Goal: Information Seeking & Learning: Learn about a topic

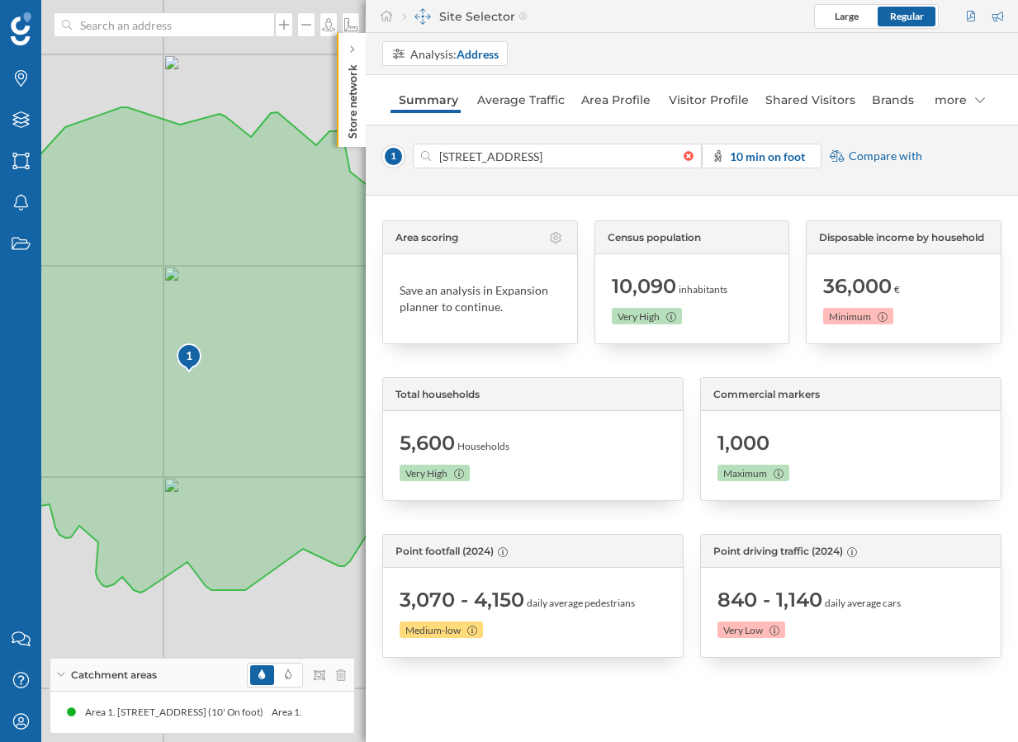
click at [364, 98] on div "Store network" at bounding box center [351, 90] width 29 height 114
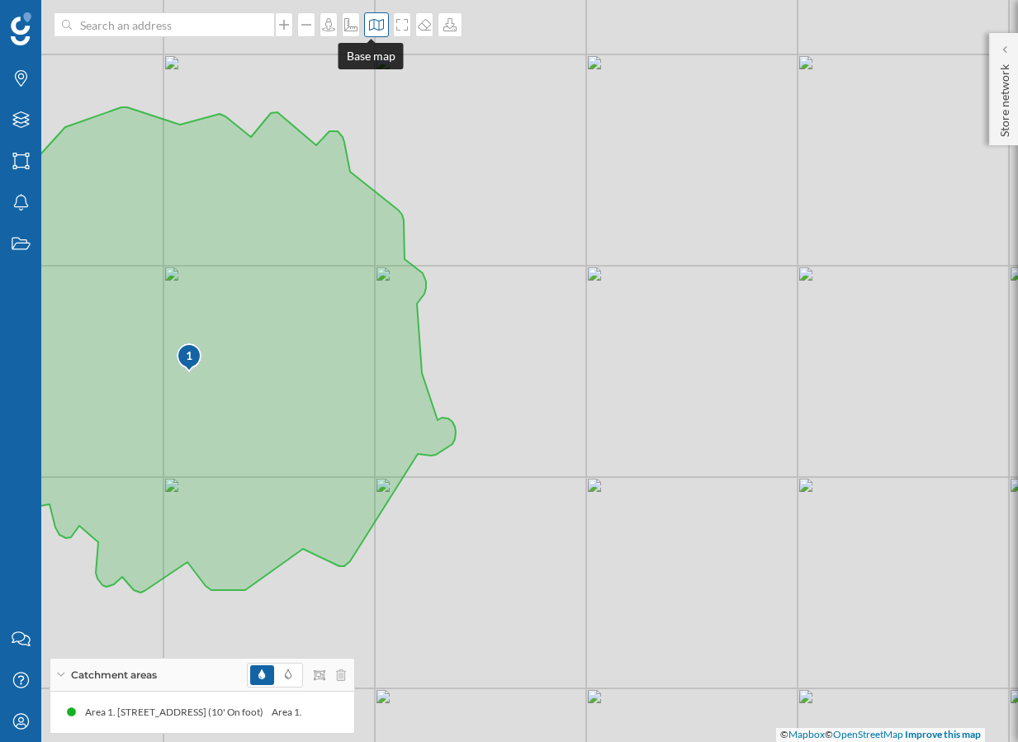
click at [368, 25] on icon at bounding box center [376, 24] width 17 height 13
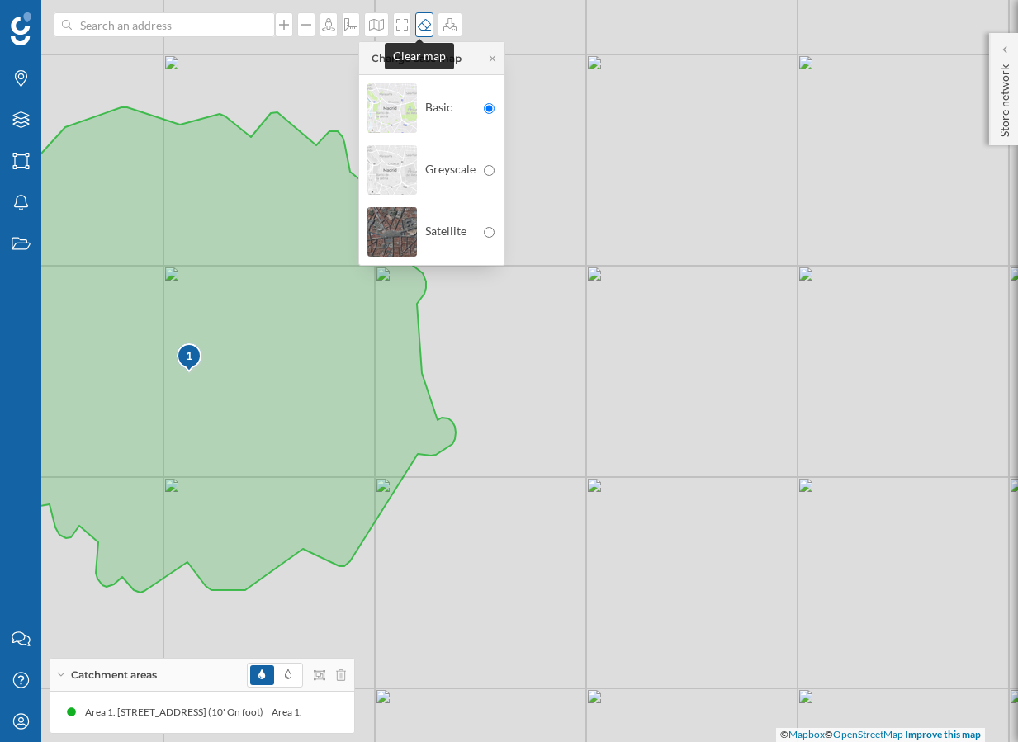
click at [419, 24] on icon at bounding box center [424, 24] width 17 height 13
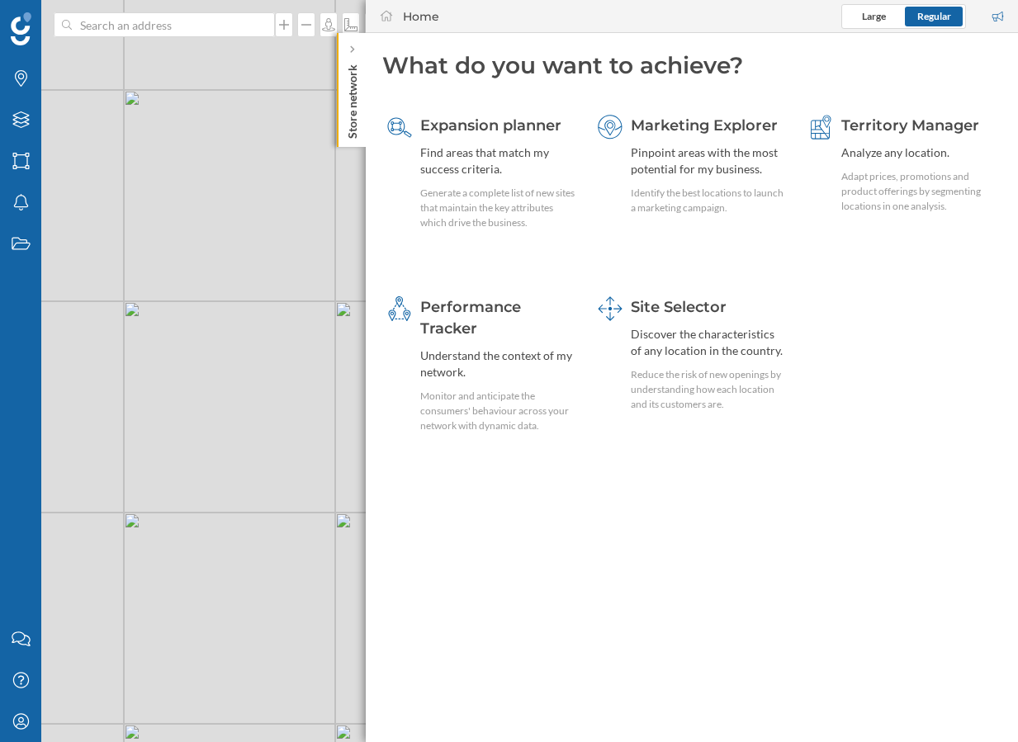
click at [345, 124] on p "Store network" at bounding box center [352, 98] width 17 height 81
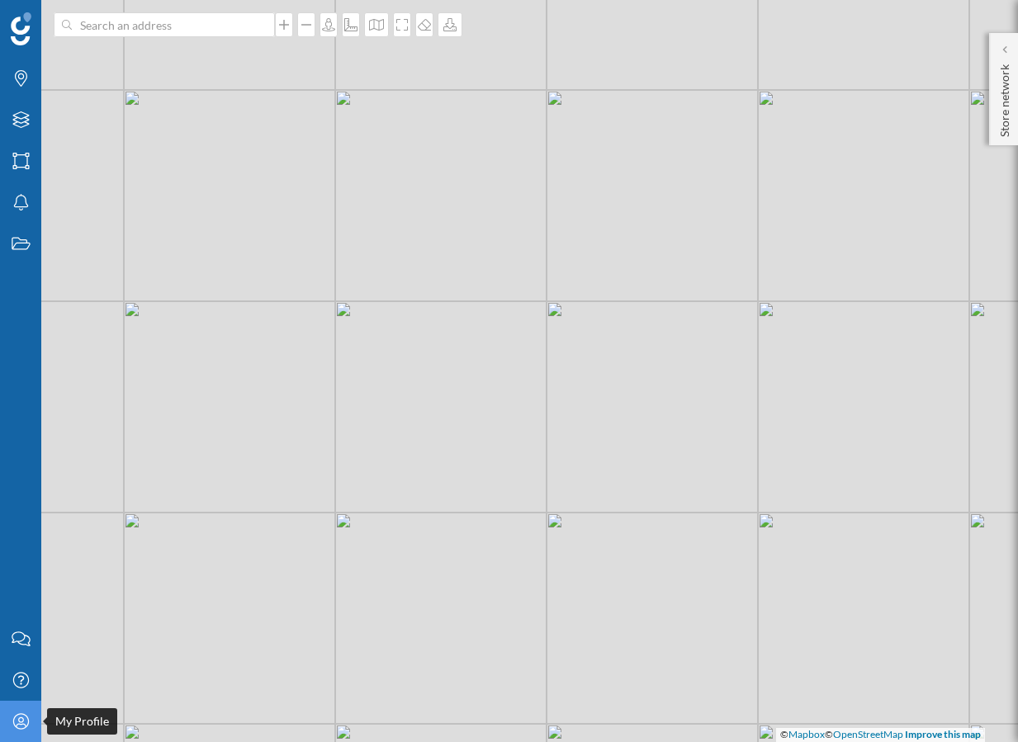
click at [19, 727] on icon "My Profile" at bounding box center [21, 722] width 21 height 17
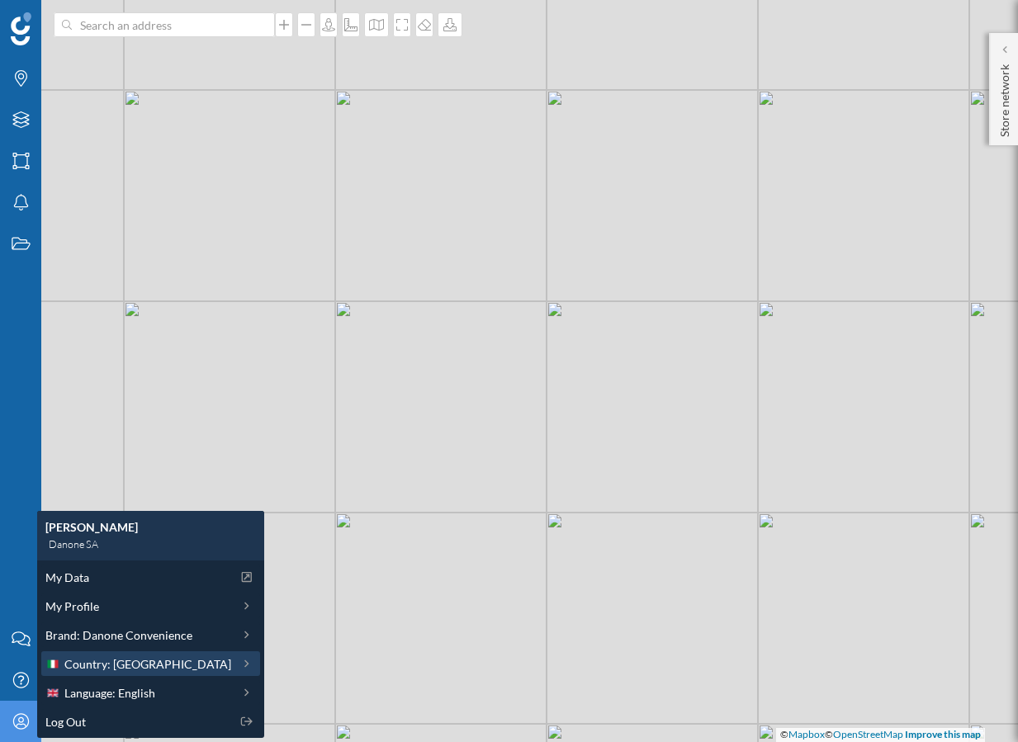
click at [154, 669] on div "Country: [GEOGRAPHIC_DATA]" at bounding box center [138, 664] width 186 height 17
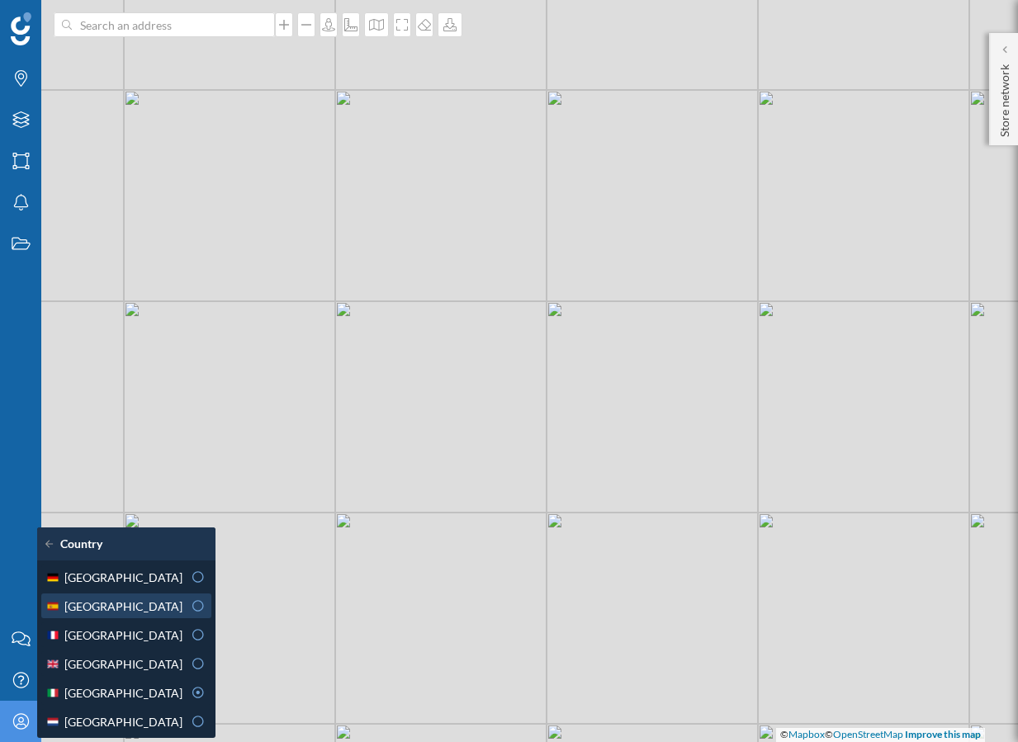
click at [126, 600] on div "[GEOGRAPHIC_DATA]" at bounding box center [113, 606] width 137 height 17
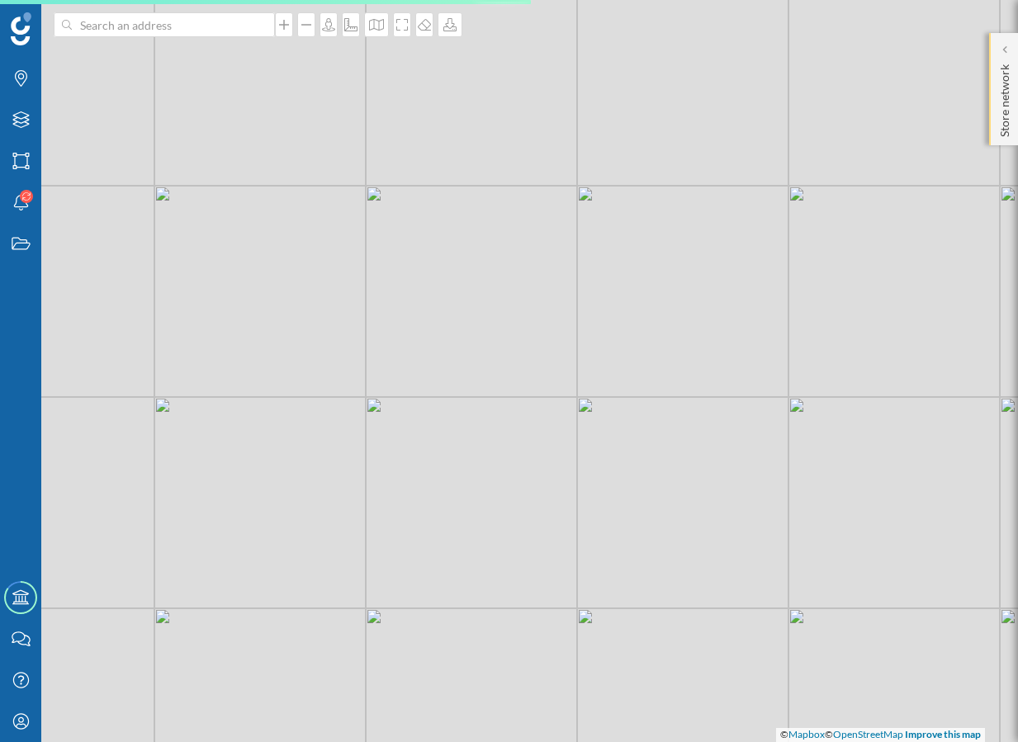
click at [1007, 128] on p "Store network" at bounding box center [1005, 97] width 17 height 79
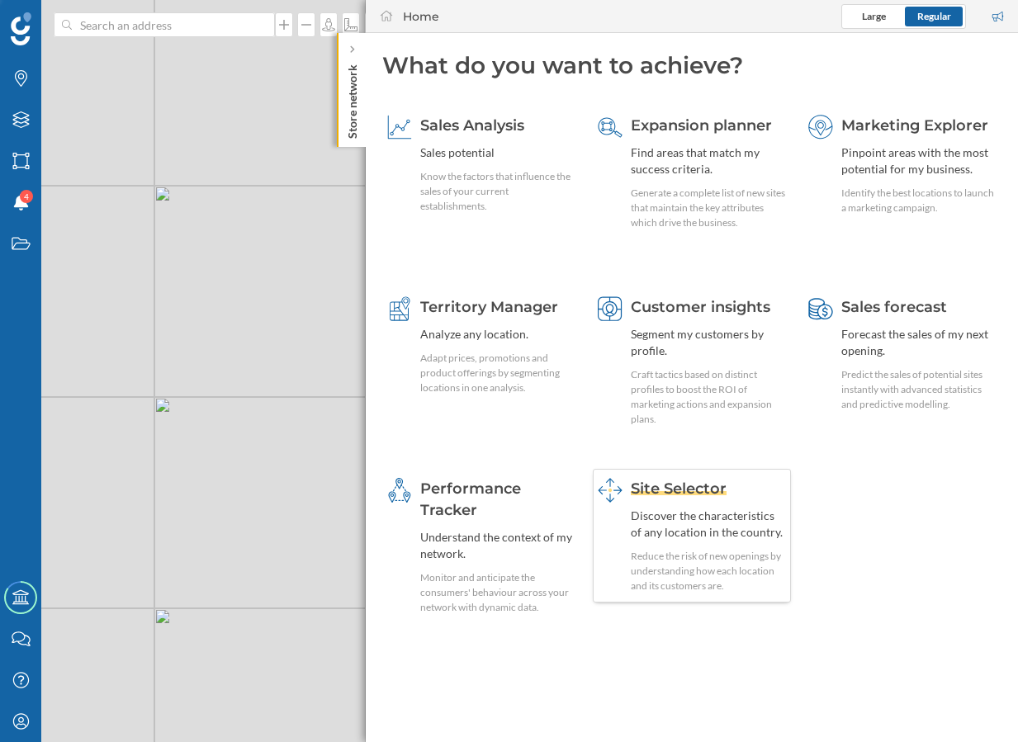
click at [726, 537] on div "Discover the characteristics of any location in the country." at bounding box center [708, 524] width 155 height 33
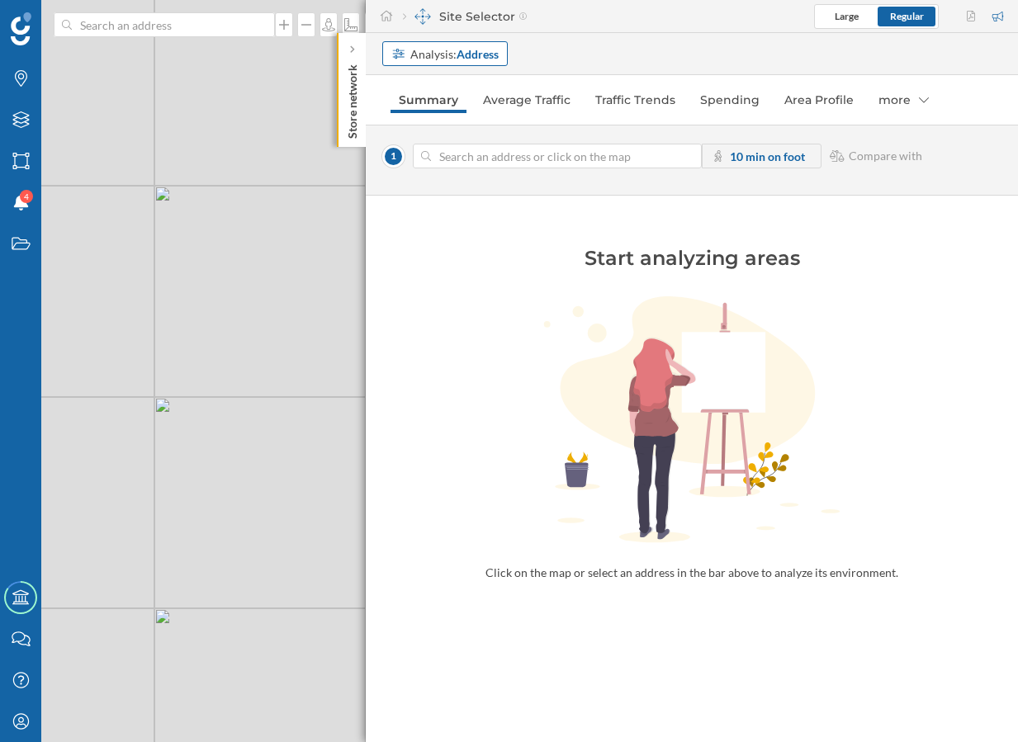
click at [486, 54] on strong "Address" at bounding box center [478, 54] width 42 height 14
click at [460, 122] on div "Commercial area" at bounding box center [435, 117] width 88 height 14
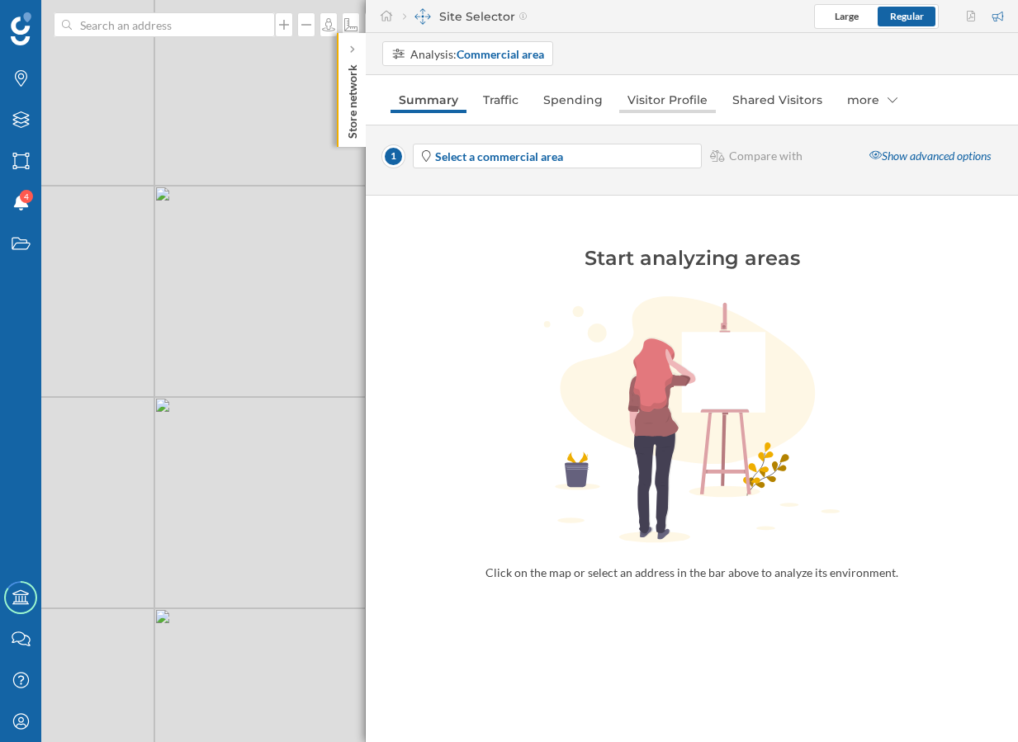
click at [685, 97] on link "Visitor Profile" at bounding box center [667, 100] width 97 height 26
click at [549, 158] on strong "Select a commercial area" at bounding box center [499, 156] width 128 height 14
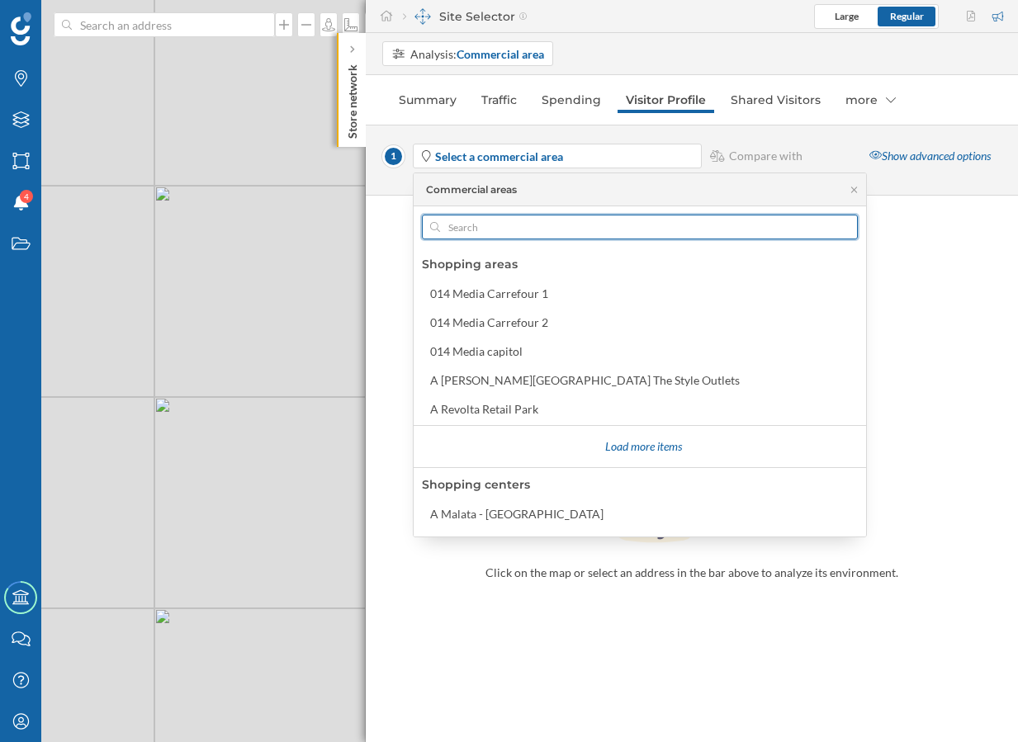
click at [511, 235] on input "text" at bounding box center [640, 227] width 400 height 25
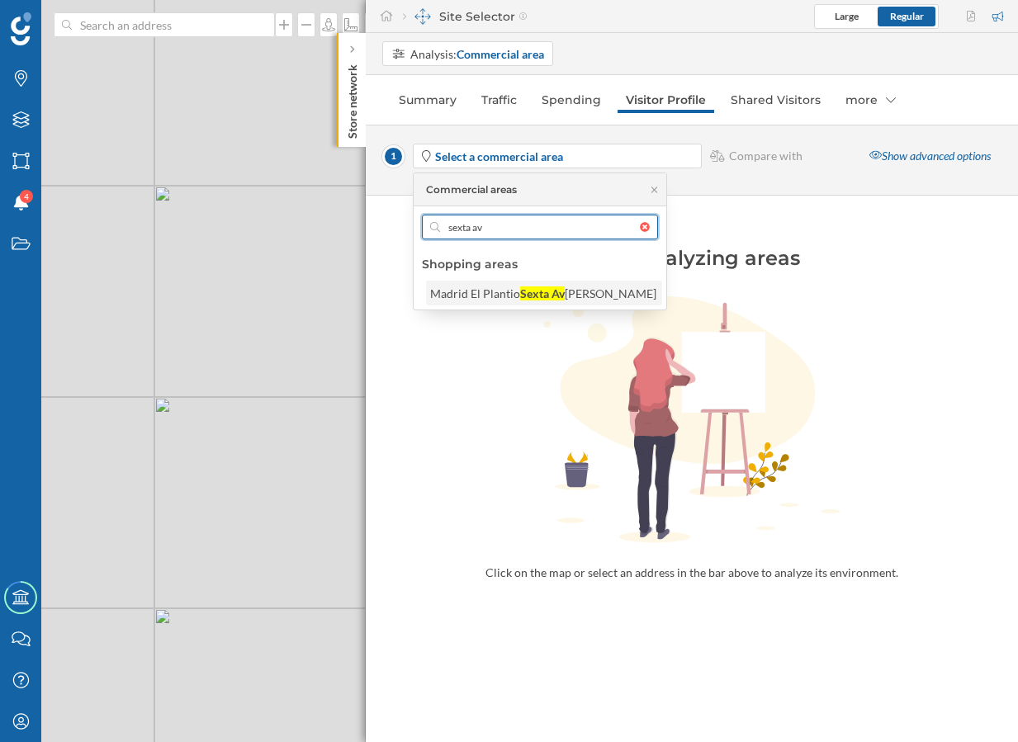
type input "sexta av"
click at [506, 291] on div "Madrid El Plantio" at bounding box center [475, 294] width 90 height 14
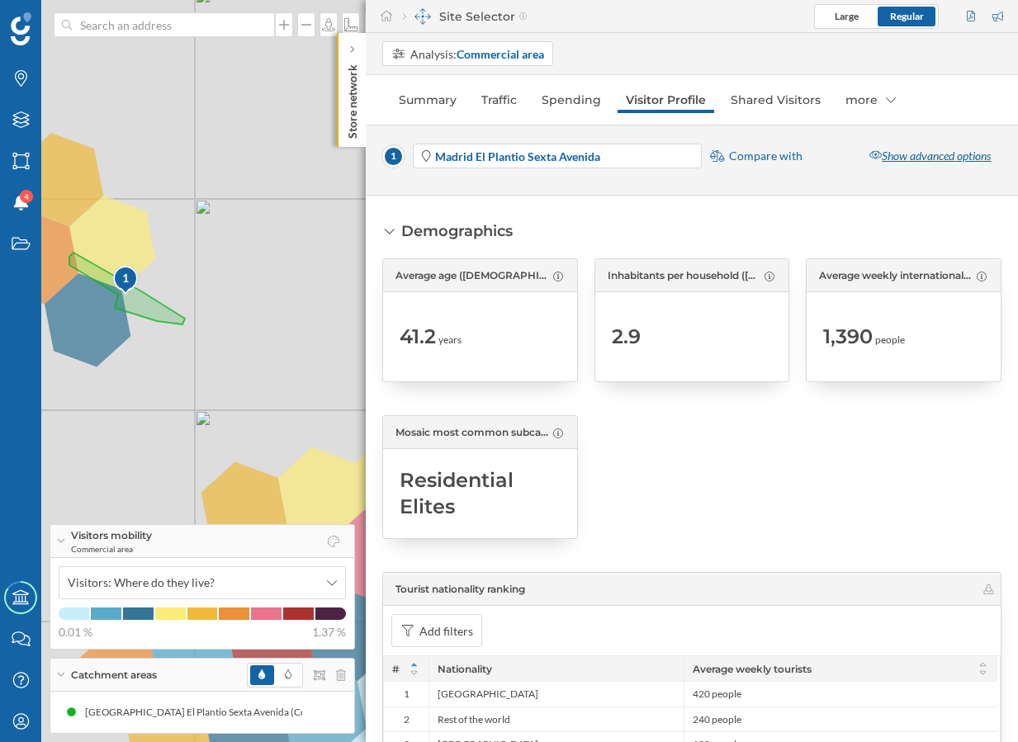
click at [927, 154] on div "Show advanced options" at bounding box center [930, 156] width 143 height 25
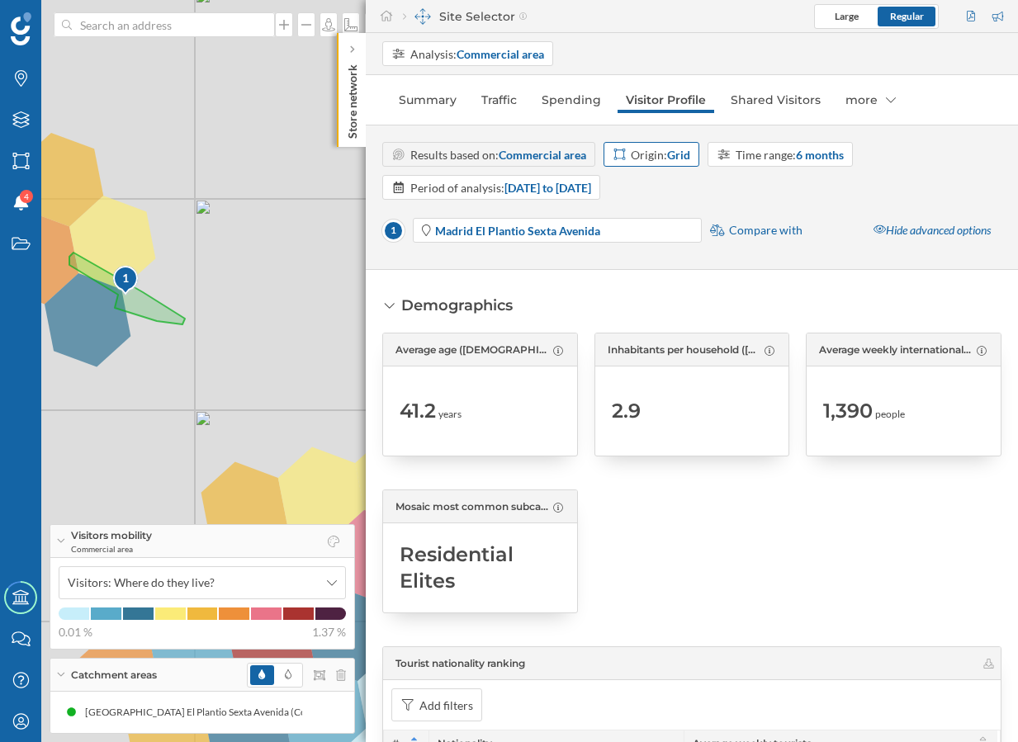
click at [676, 154] on strong "Grid" at bounding box center [678, 155] width 23 height 14
click at [657, 278] on div "Postcode" at bounding box center [638, 280] width 48 height 14
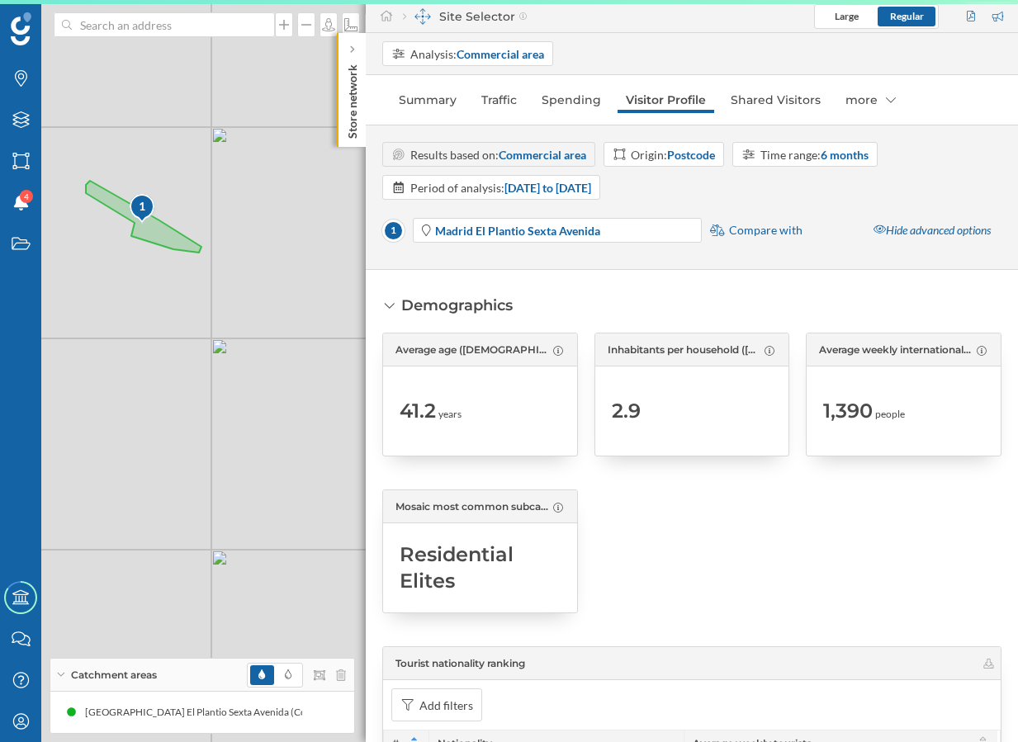
drag, startPoint x: 230, startPoint y: 425, endPoint x: 266, endPoint y: 334, distance: 97.5
click at [266, 334] on div "1 © Mapbox © OpenStreetMap Improve this map" at bounding box center [509, 371] width 1018 height 742
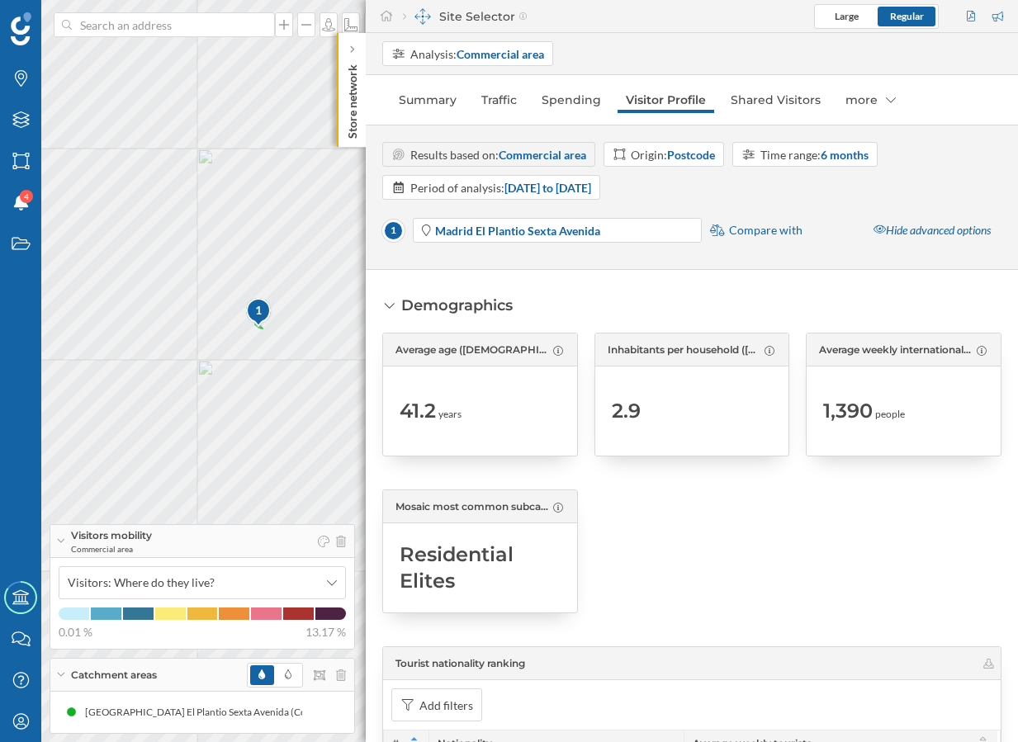
click at [358, 140] on div "Store network" at bounding box center [351, 90] width 29 height 114
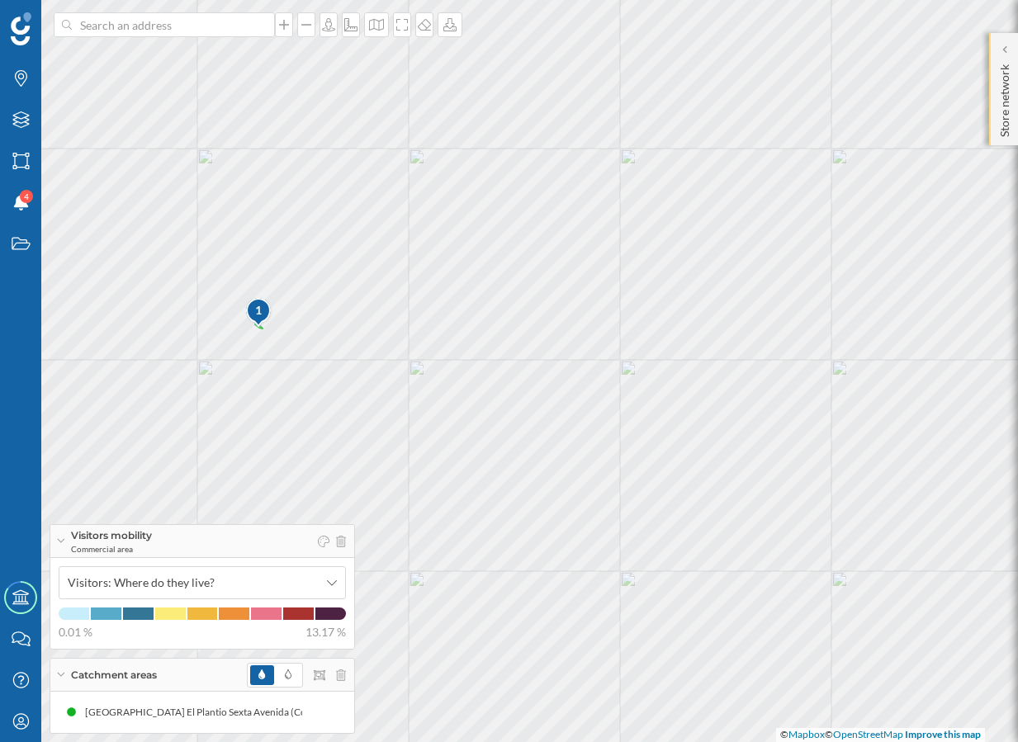
click at [999, 121] on p "Store network" at bounding box center [1005, 97] width 17 height 79
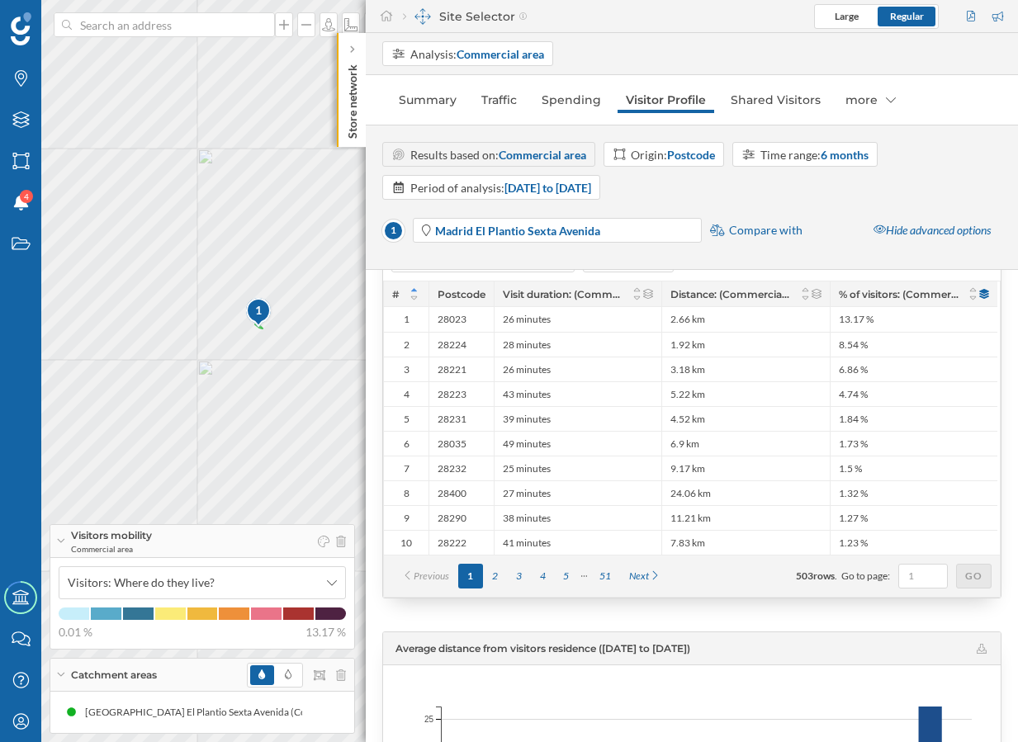
scroll to position [3218, 0]
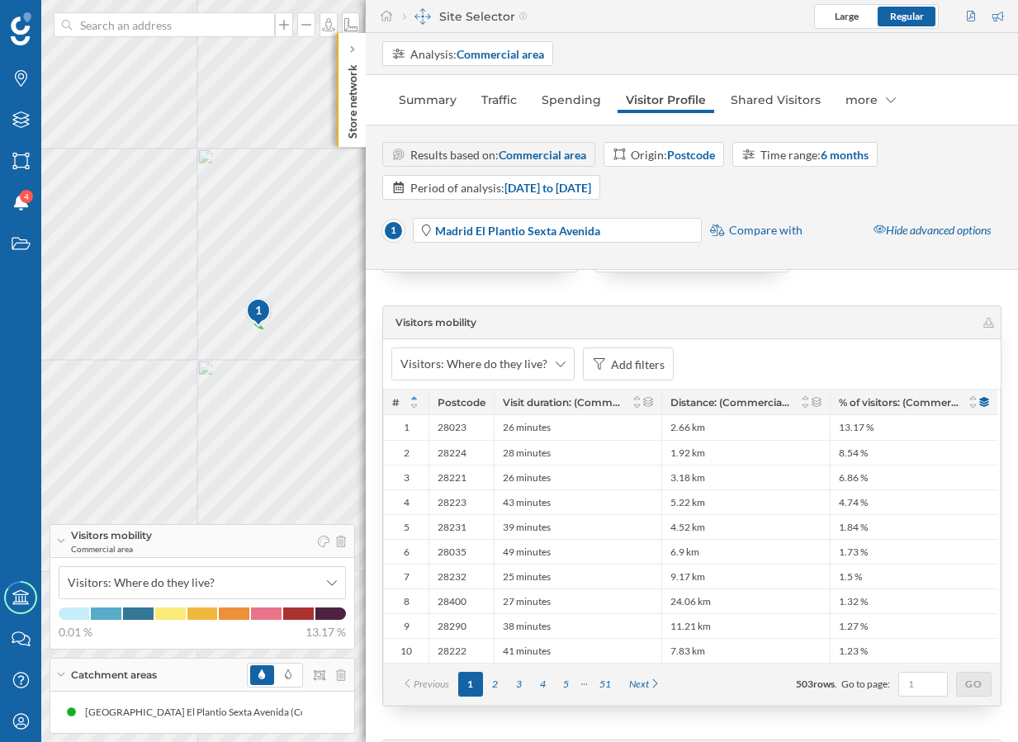
click at [356, 123] on p "Store network" at bounding box center [352, 98] width 17 height 81
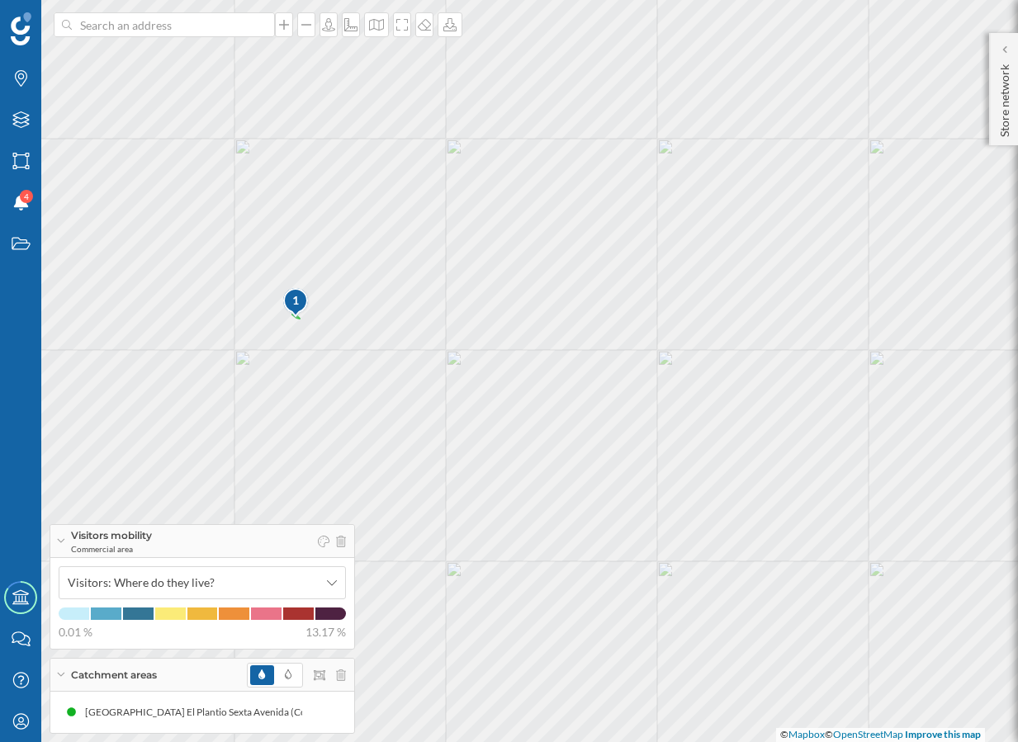
drag, startPoint x: 246, startPoint y: 268, endPoint x: 347, endPoint y: 254, distance: 101.6
click at [347, 254] on div "1 © Mapbox © OpenStreetMap Improve this map" at bounding box center [509, 371] width 1018 height 742
drag, startPoint x: 293, startPoint y: 267, endPoint x: 362, endPoint y: 320, distance: 86.6
click at [362, 320] on div "1 © Mapbox © OpenStreetMap Improve this map" at bounding box center [509, 371] width 1018 height 742
drag, startPoint x: 486, startPoint y: 217, endPoint x: 437, endPoint y: 311, distance: 106.0
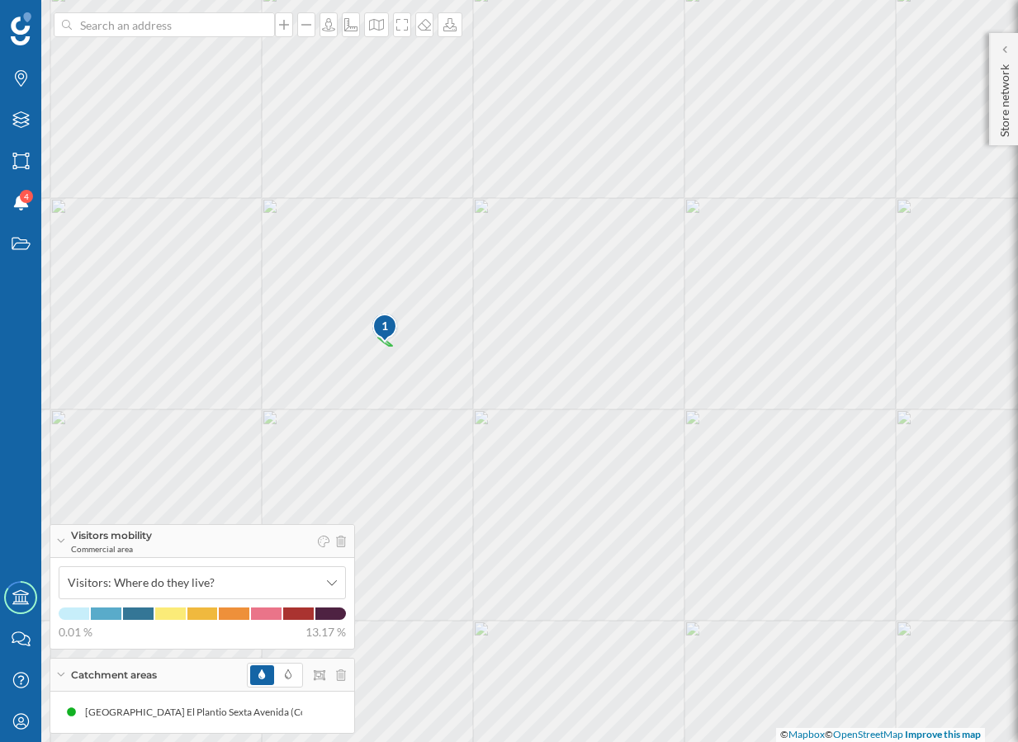
click at [437, 311] on div "1 © Mapbox © OpenStreetMap Improve this map" at bounding box center [509, 371] width 1018 height 742
click at [997, 118] on p "Store network" at bounding box center [1005, 97] width 17 height 79
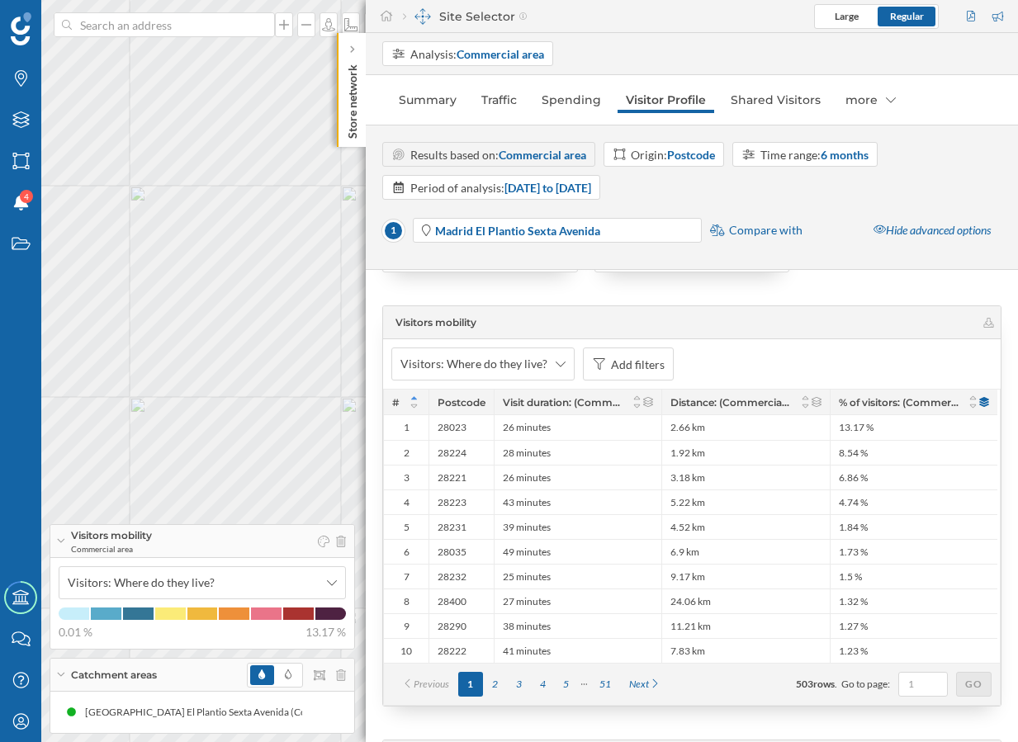
click at [358, 137] on p "Store network" at bounding box center [352, 98] width 17 height 81
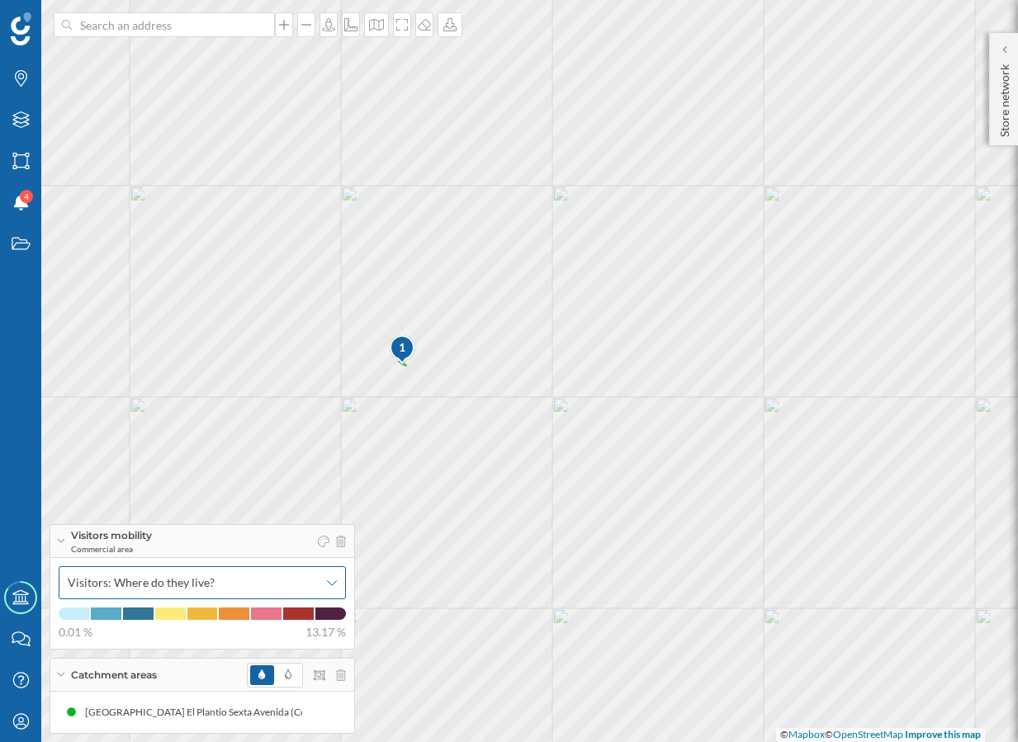
click at [165, 584] on span "Visitors: Where do they live?" at bounding box center [141, 583] width 147 height 17
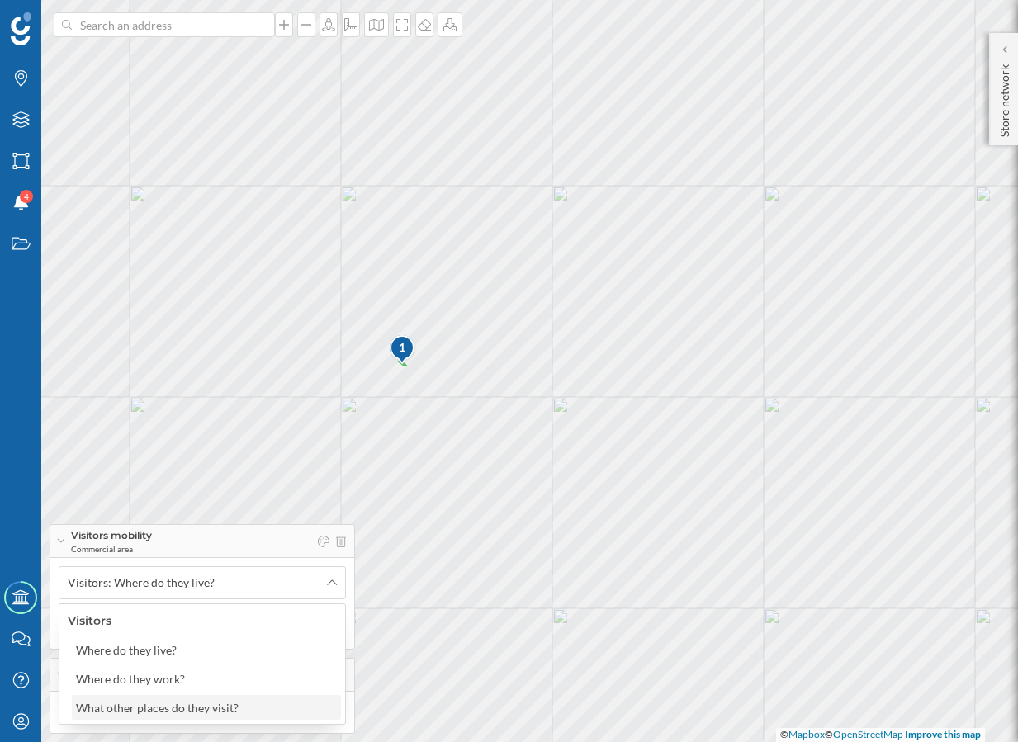
click at [197, 701] on div "What other places do they visit?" at bounding box center [157, 708] width 163 height 14
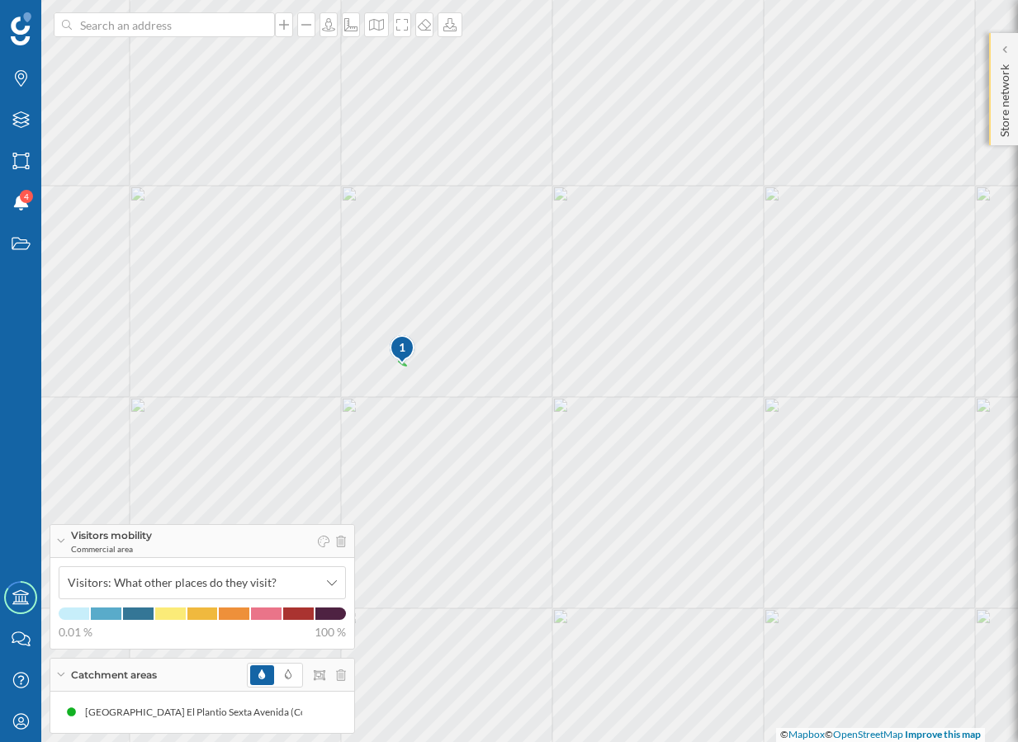
click at [1003, 120] on p "Store network" at bounding box center [1005, 97] width 17 height 79
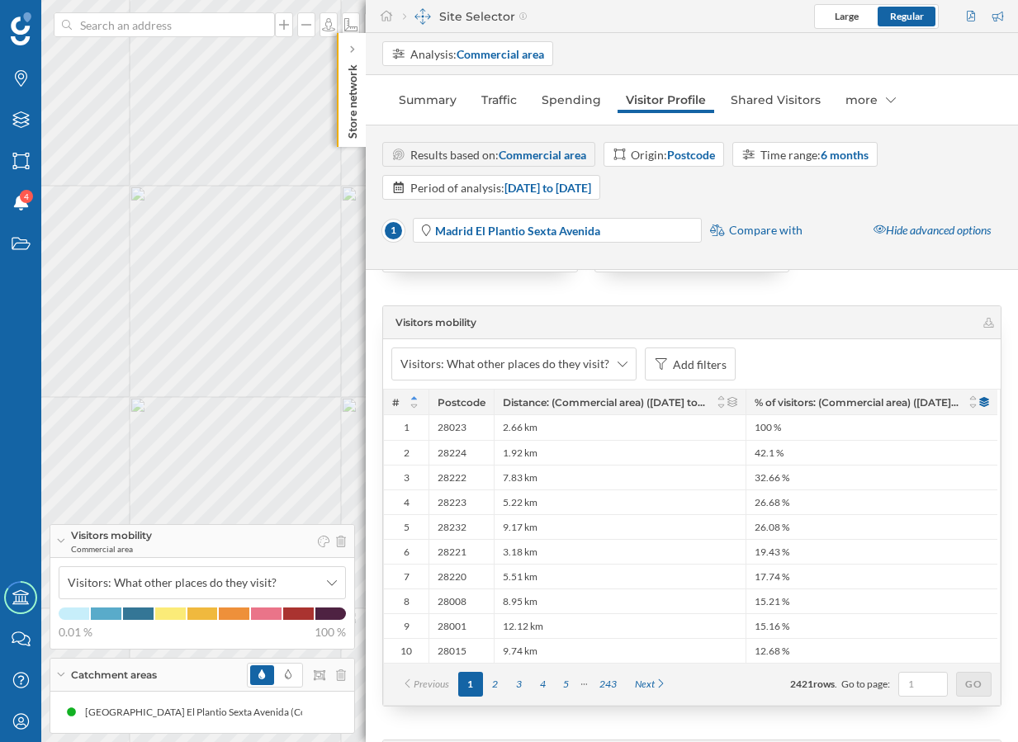
click at [352, 100] on p "Store network" at bounding box center [352, 98] width 17 height 81
